Goal: Task Accomplishment & Management: Manage account settings

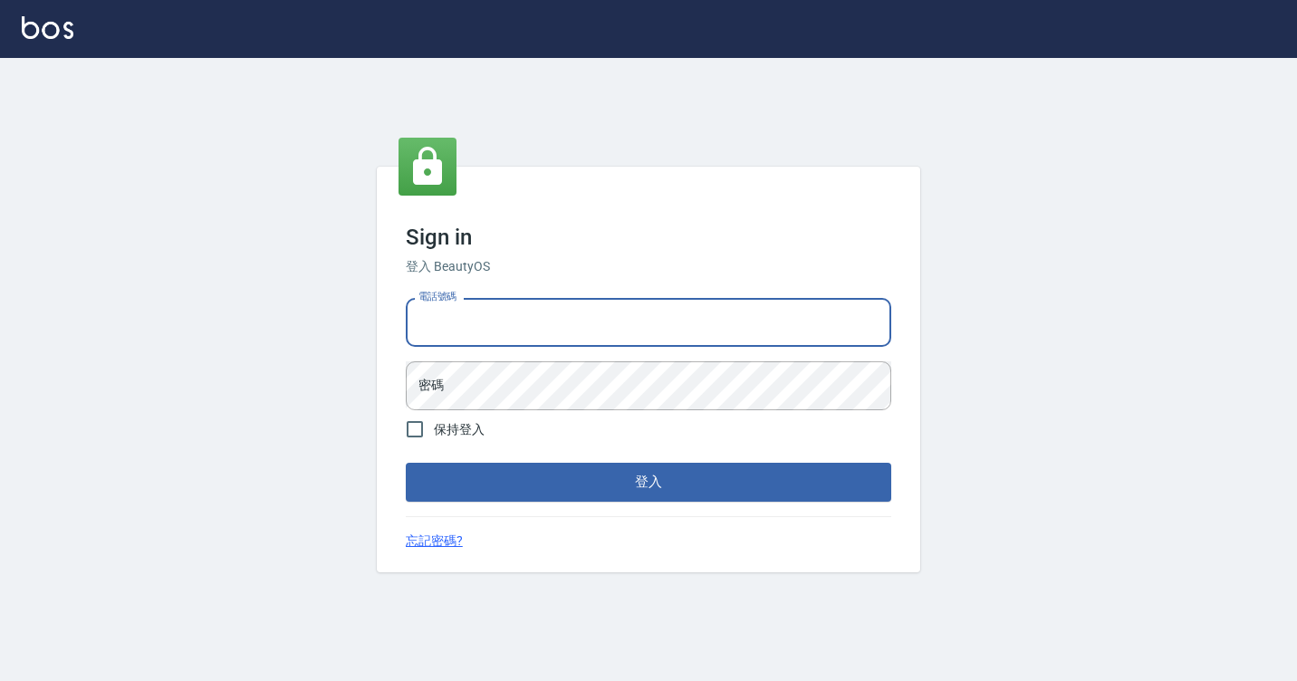
click at [477, 313] on input "電話號碼" at bounding box center [649, 322] width 486 height 49
type input "7812080"
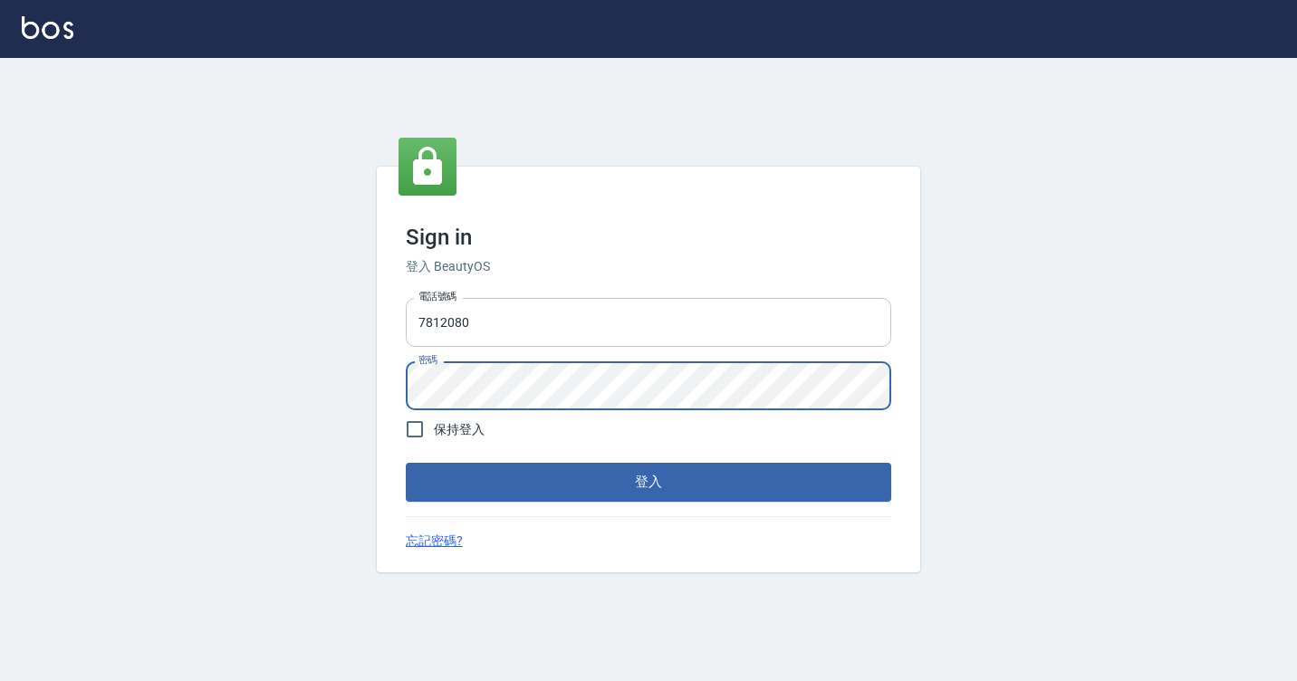
click at [406, 463] on button "登入" at bounding box center [649, 482] width 486 height 38
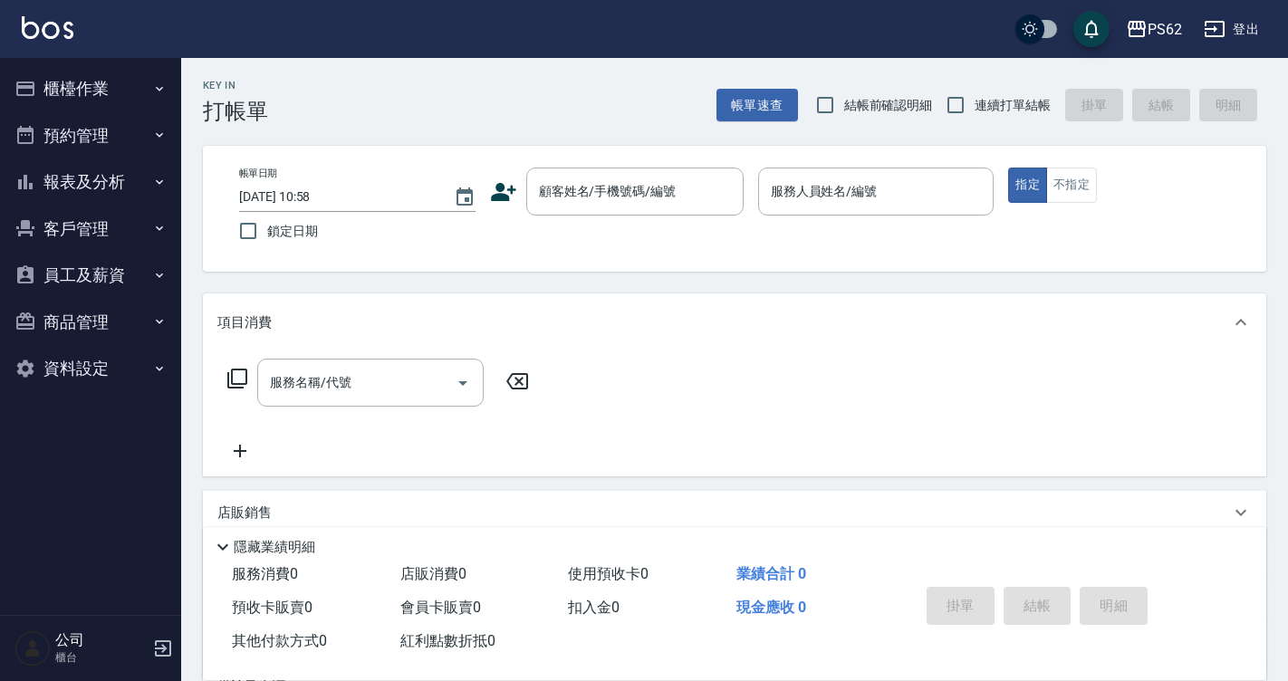
click at [134, 99] on button "櫃檯作業" at bounding box center [90, 88] width 167 height 47
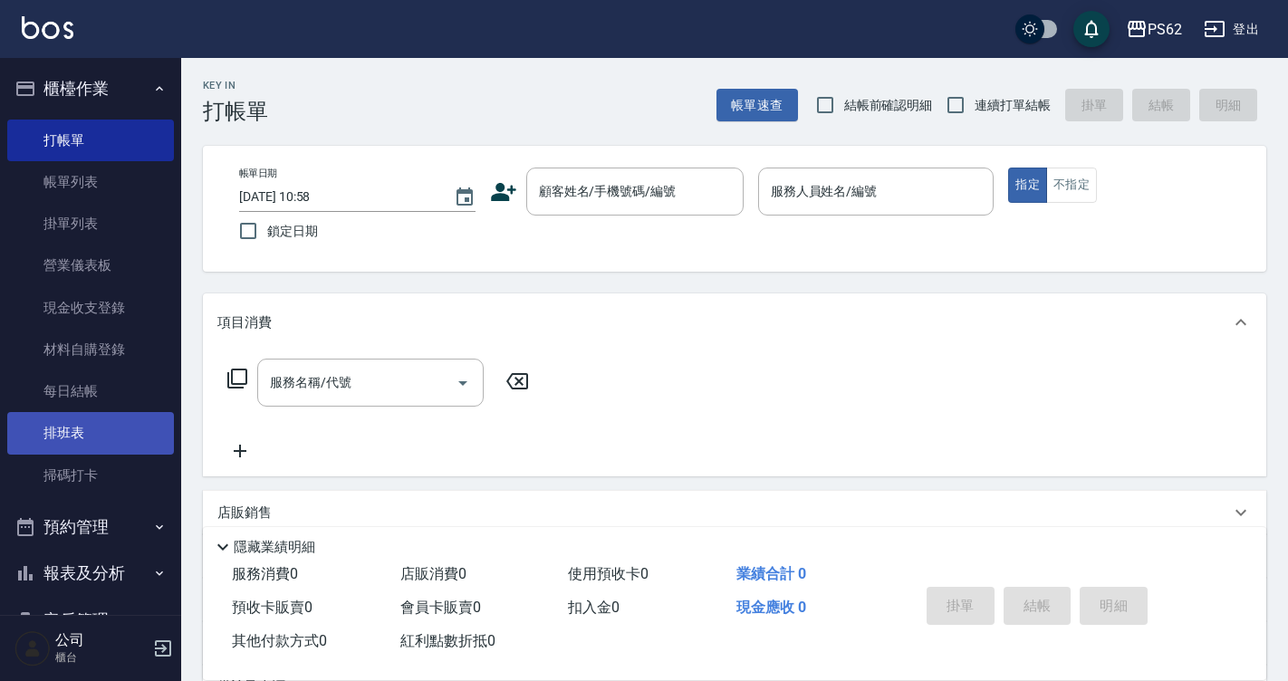
click at [83, 418] on link "排班表" at bounding box center [90, 433] width 167 height 42
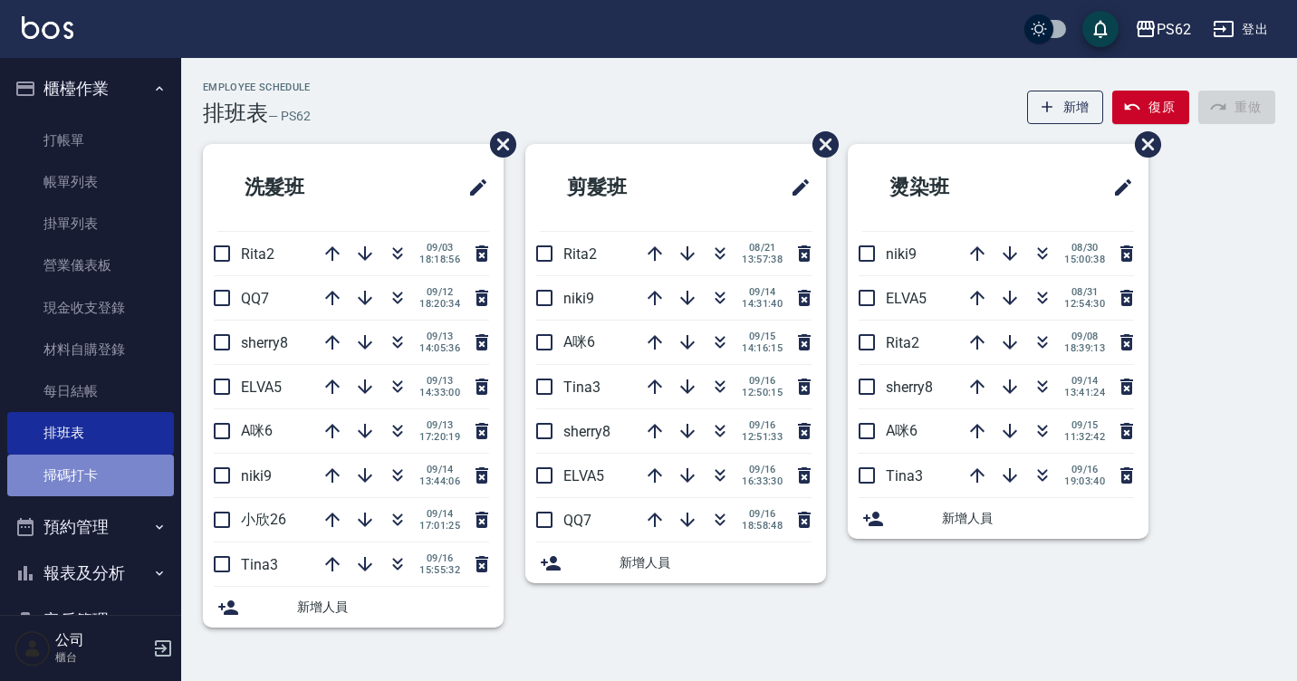
click at [96, 467] on link "掃碼打卡" at bounding box center [90, 476] width 167 height 42
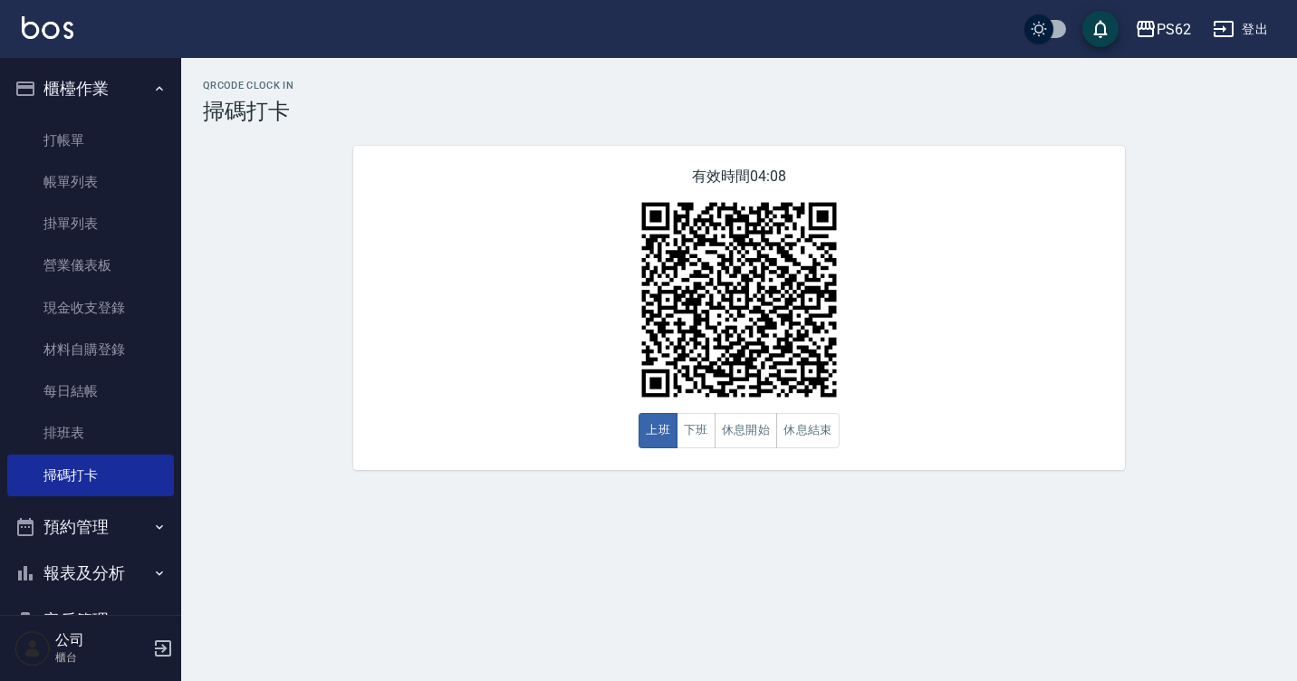
click at [95, 560] on button "報表及分析" at bounding box center [90, 573] width 167 height 47
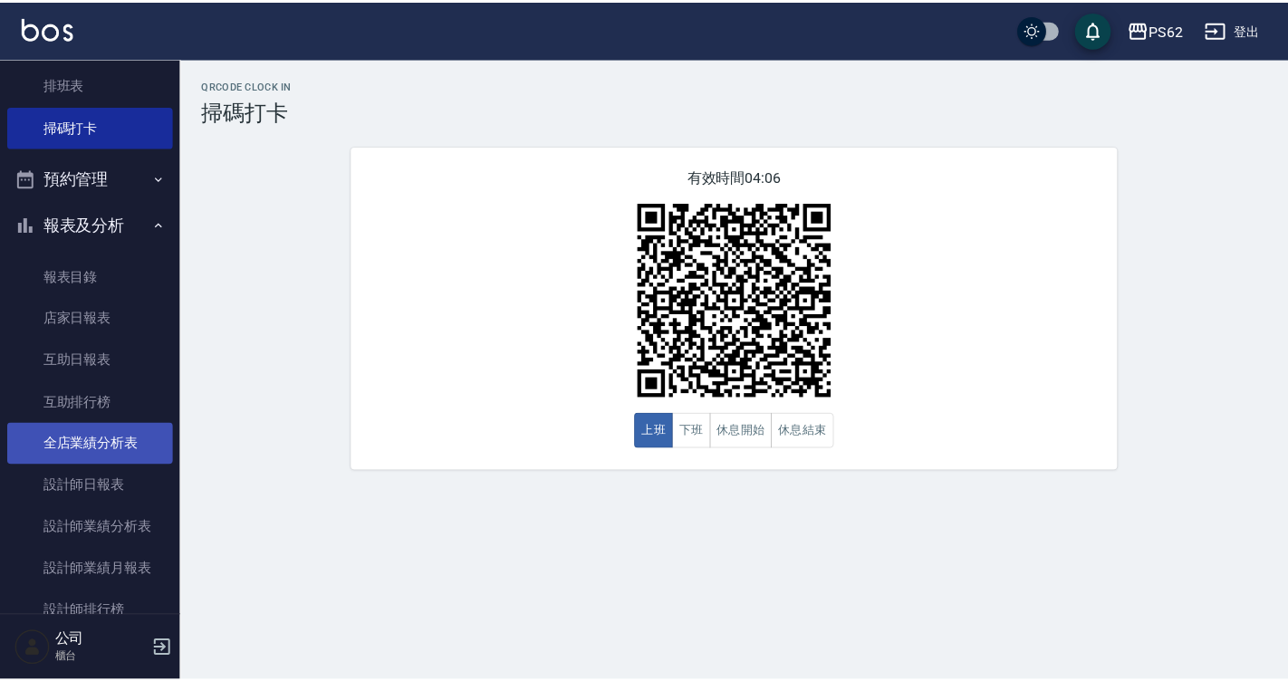
scroll to position [453, 0]
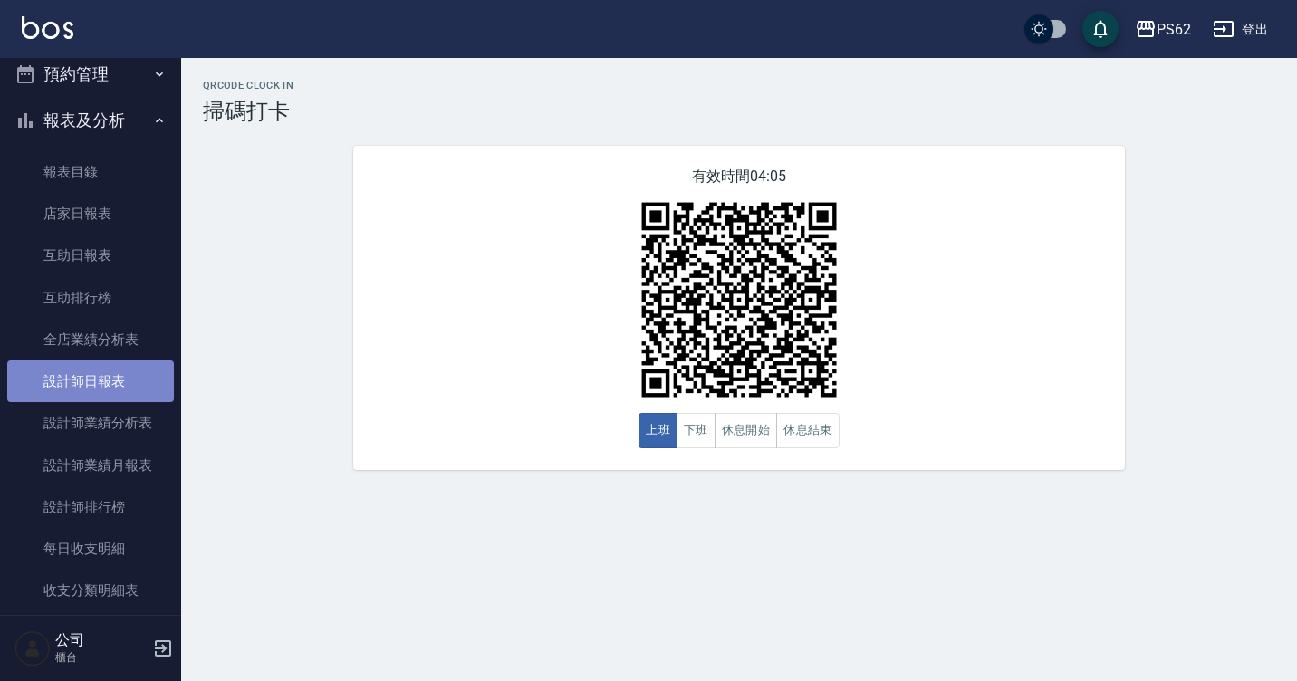
click at [122, 391] on link "設計師日報表" at bounding box center [90, 382] width 167 height 42
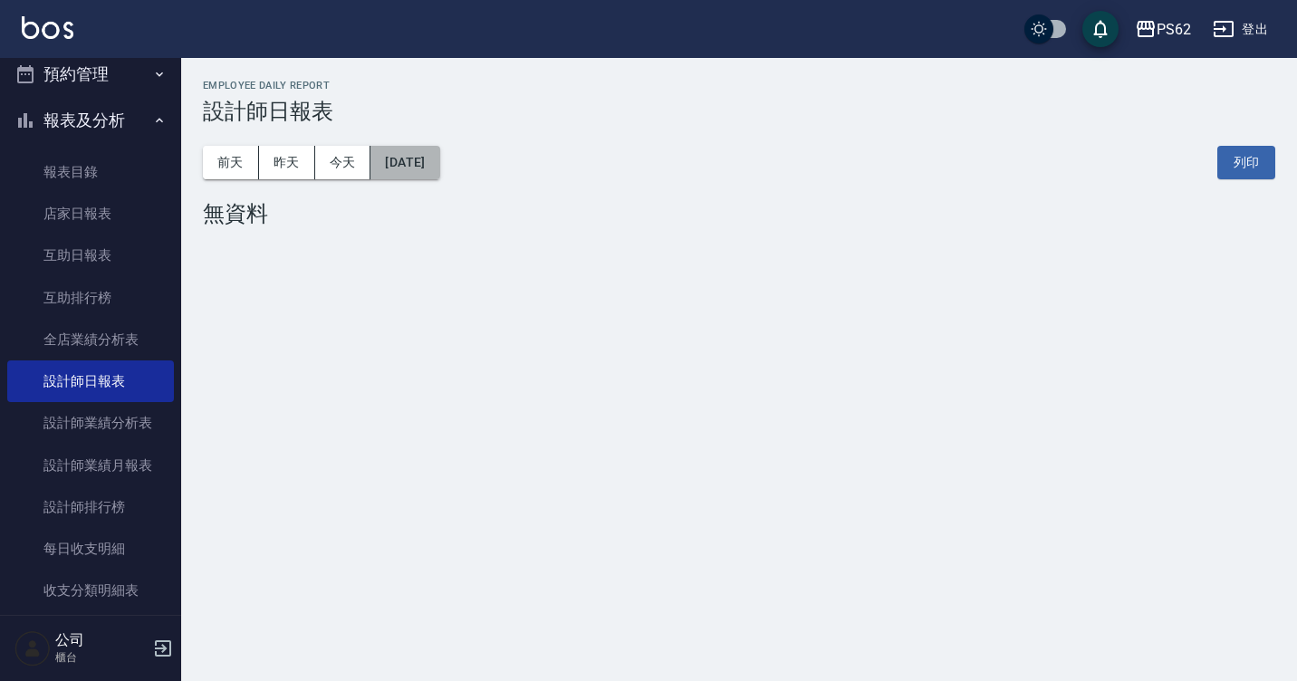
click at [397, 159] on button "2025/09/17" at bounding box center [404, 163] width 69 height 34
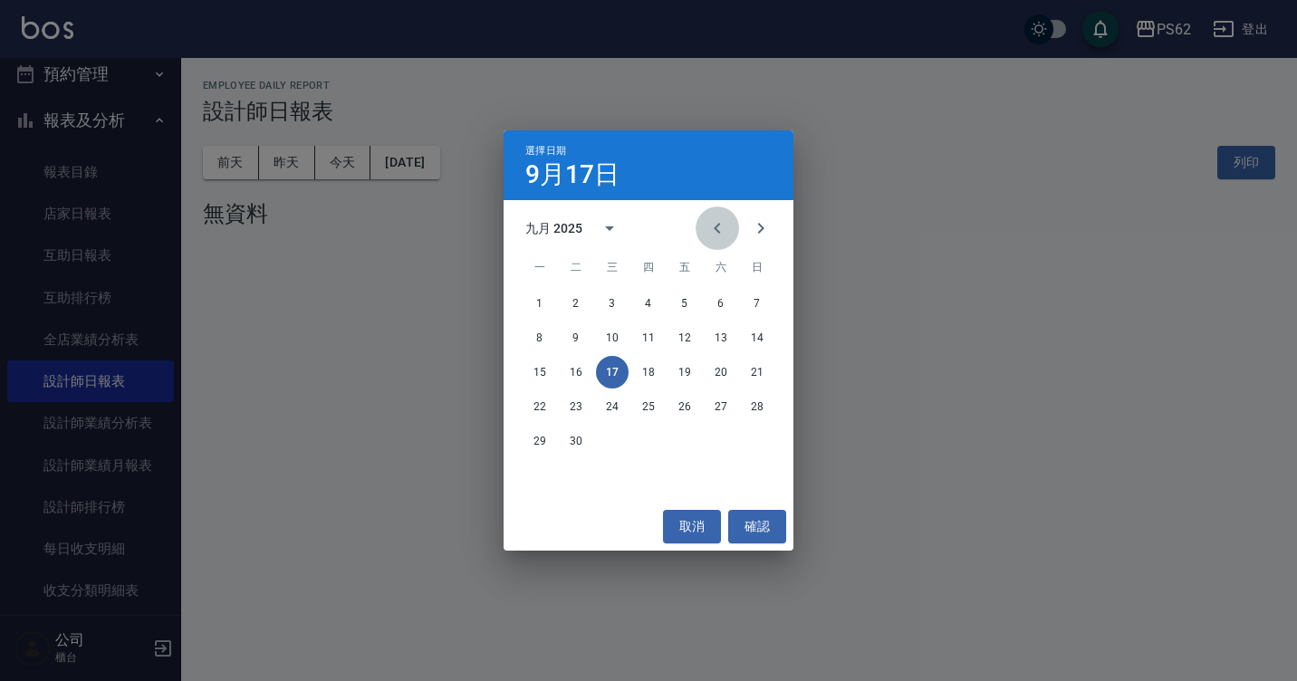
click at [706, 236] on button "Previous month" at bounding box center [717, 228] width 43 height 43
click at [753, 380] on button "17" at bounding box center [757, 372] width 33 height 33
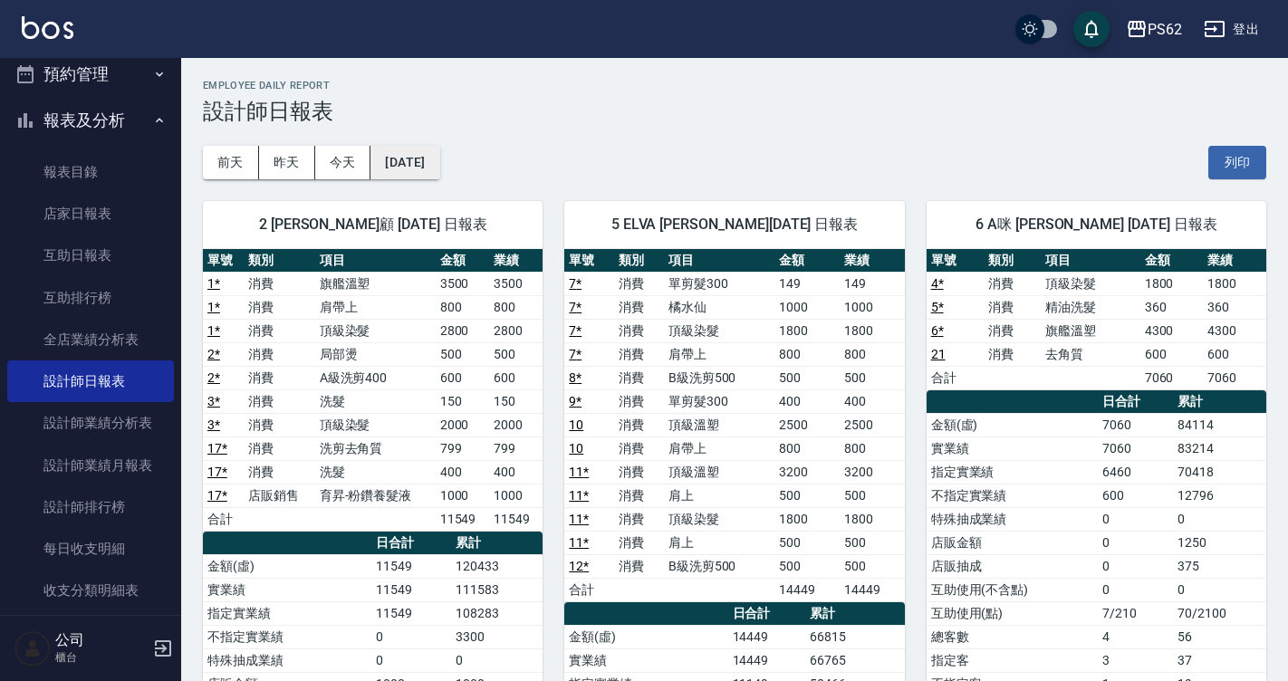
click at [419, 152] on button "2025/08/17" at bounding box center [404, 163] width 69 height 34
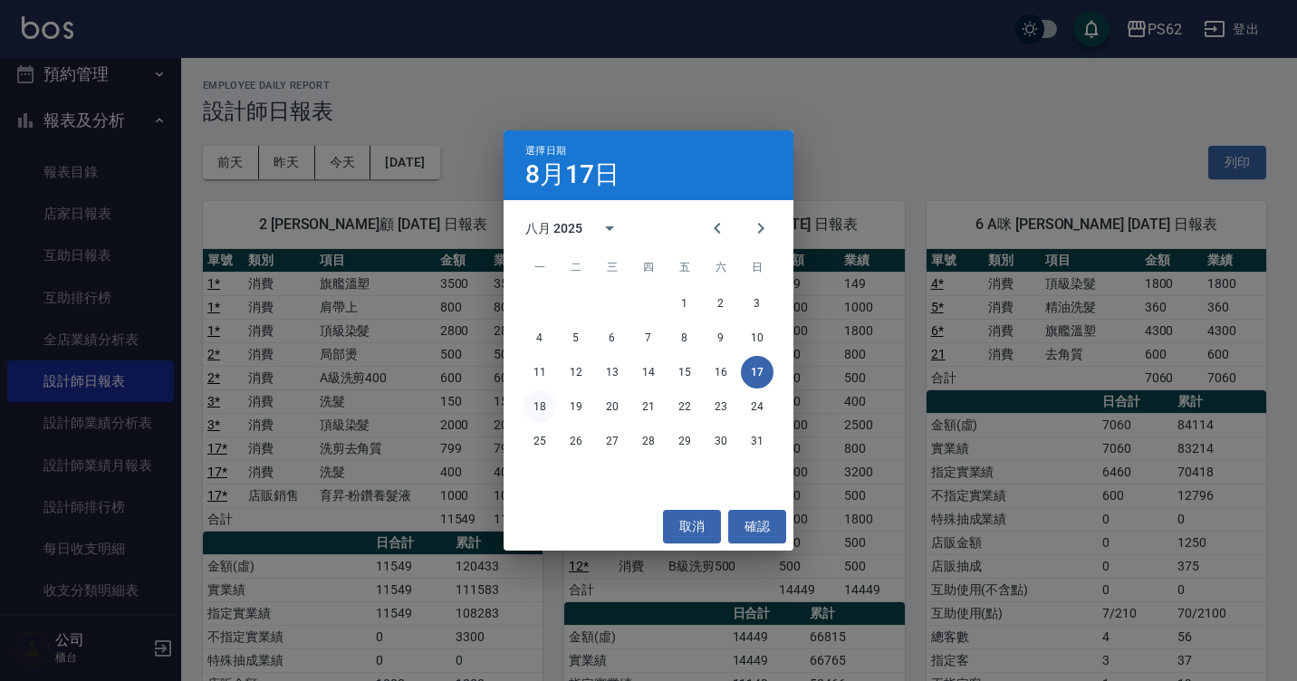
click at [548, 413] on button "18" at bounding box center [540, 406] width 33 height 33
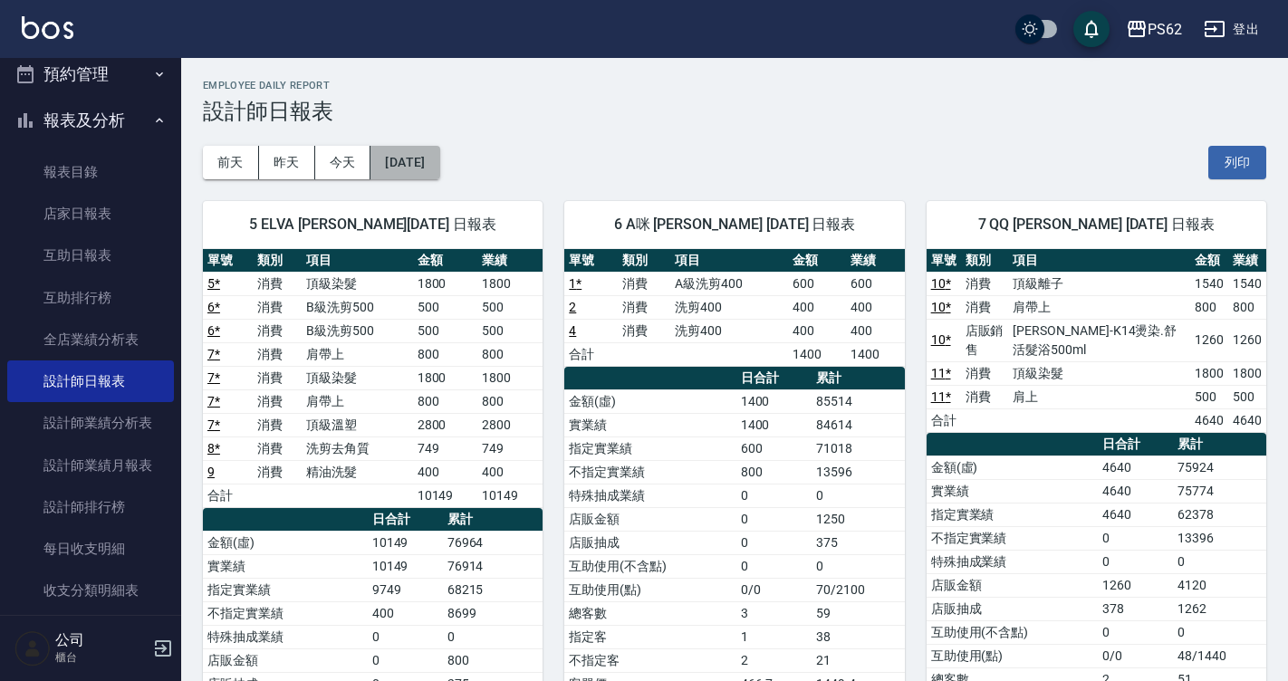
click at [439, 157] on button "2025/08/18" at bounding box center [404, 163] width 69 height 34
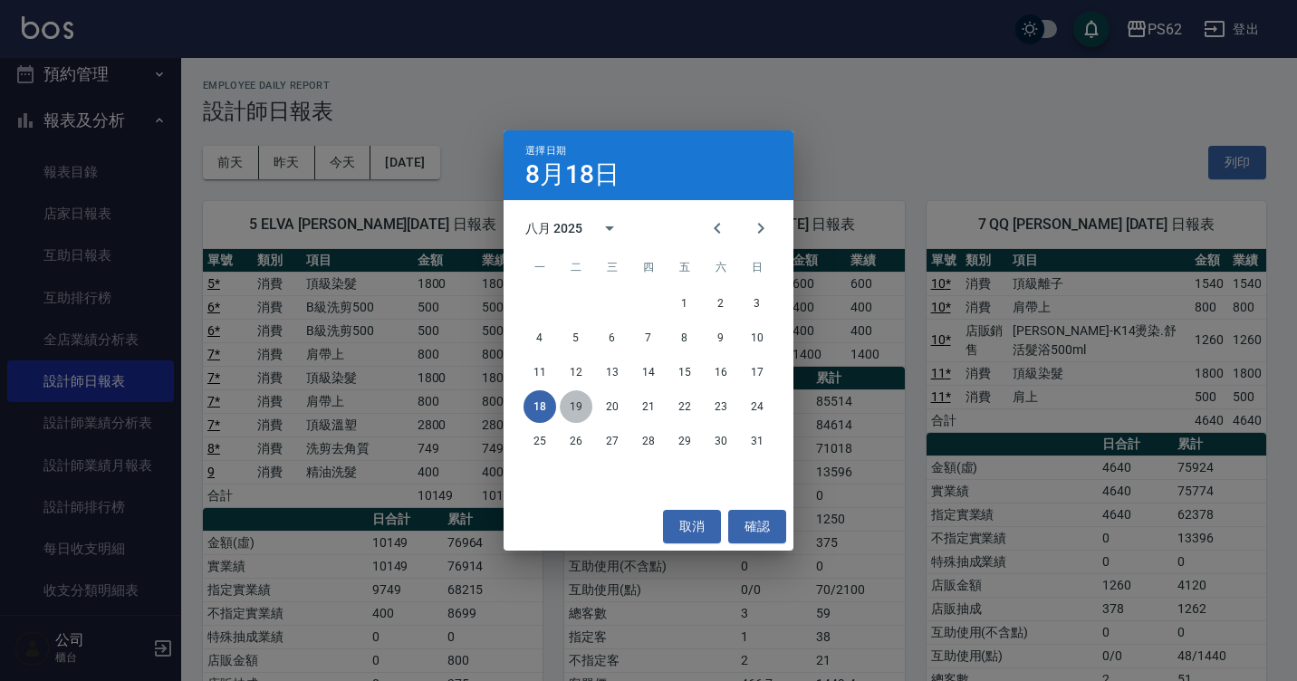
click at [576, 409] on button "19" at bounding box center [576, 406] width 33 height 33
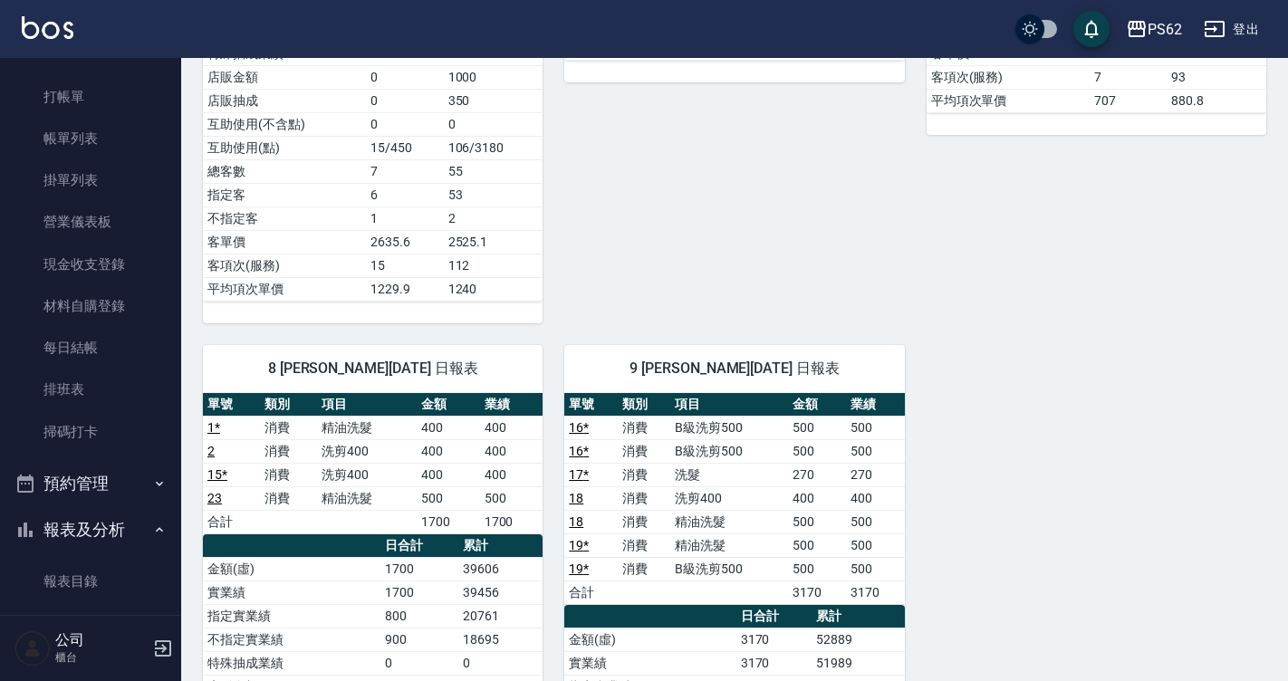
scroll to position [34, 0]
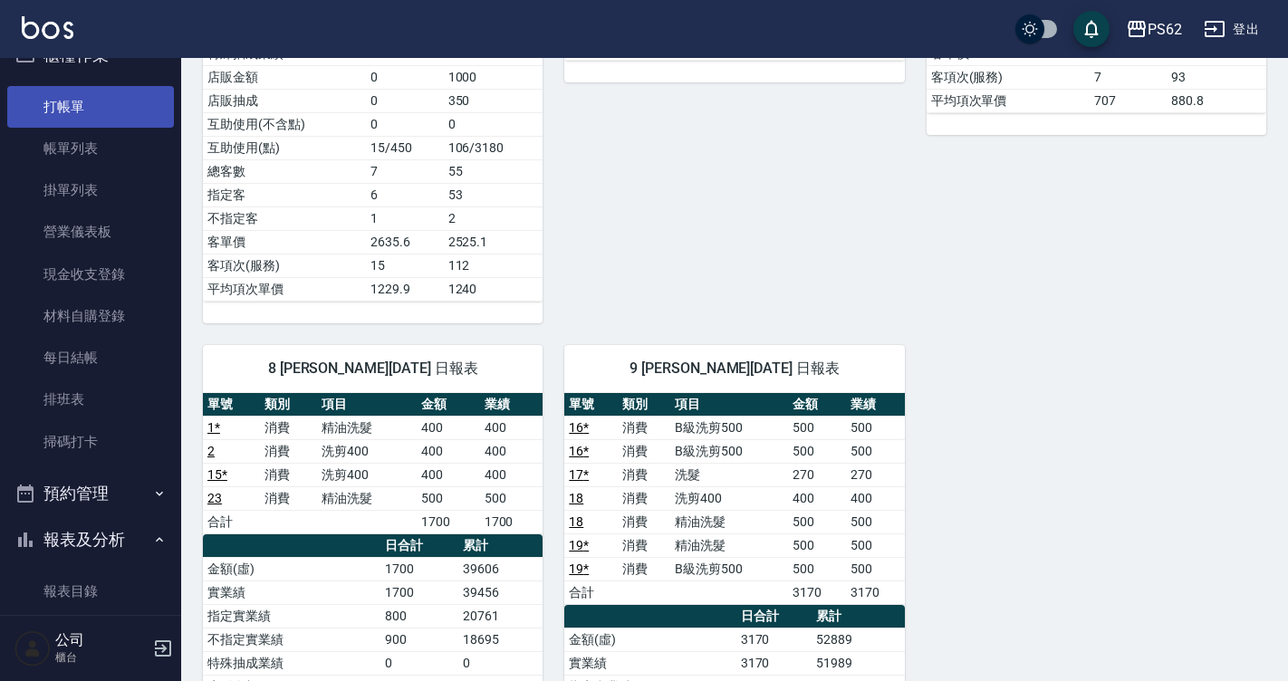
click at [73, 99] on link "打帳單" at bounding box center [90, 107] width 167 height 42
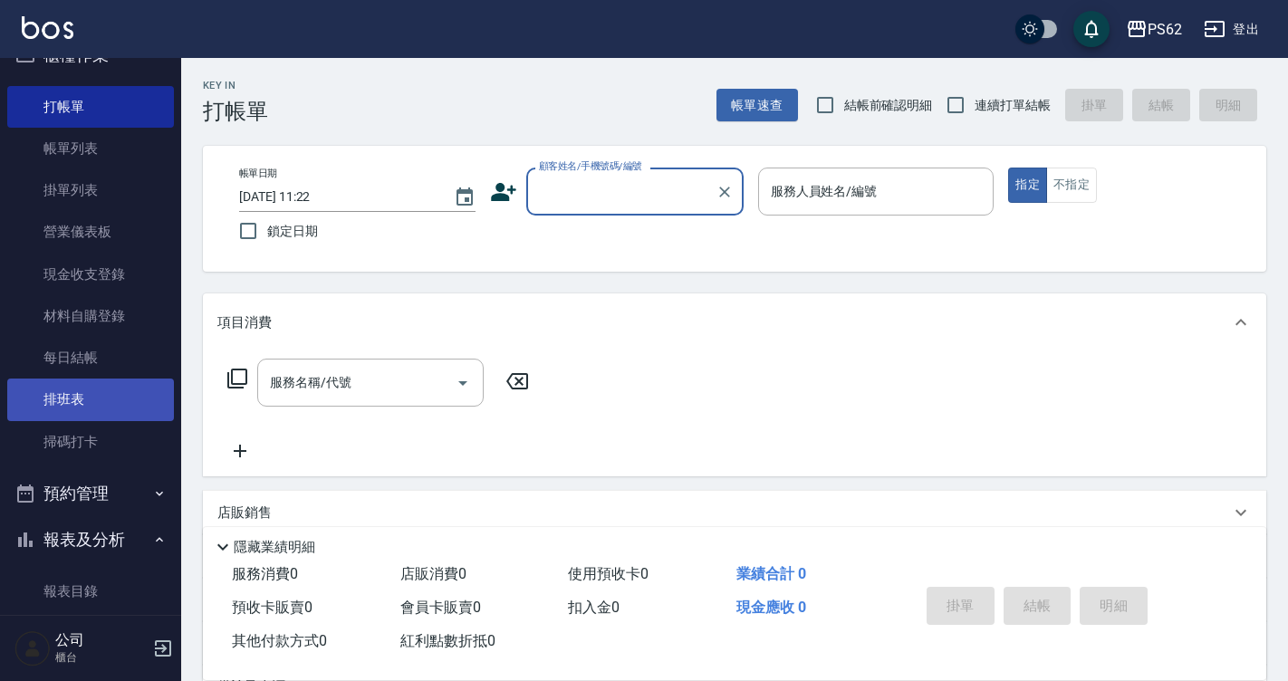
click at [82, 409] on link "排班表" at bounding box center [90, 400] width 167 height 42
